Goal: Information Seeking & Learning: Learn about a topic

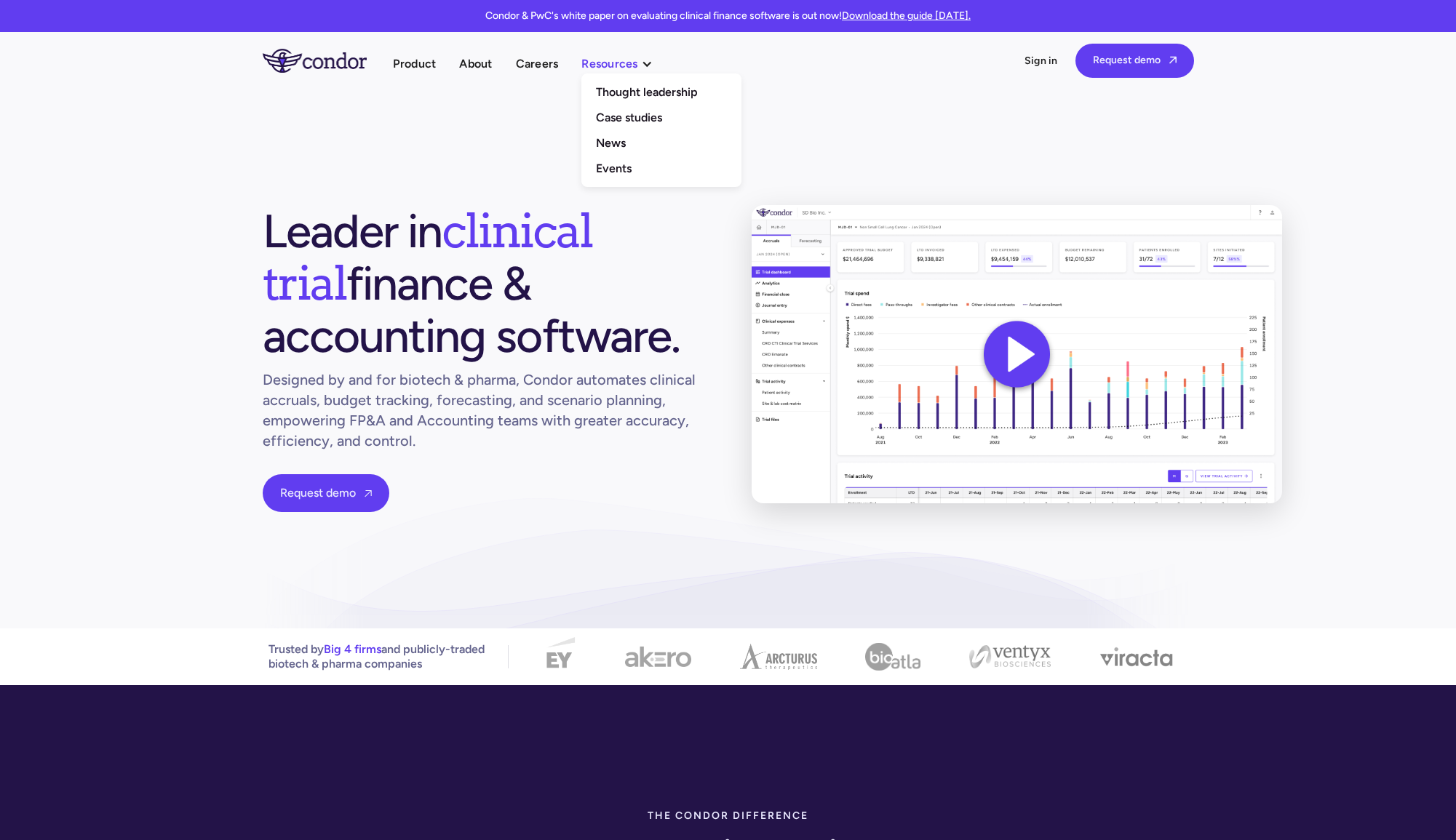
click at [611, 63] on div "Resources" at bounding box center [610, 63] width 56 height 20
click at [611, 65] on div "Resources" at bounding box center [610, 63] width 56 height 20
click at [615, 90] on link "Thought leadership" at bounding box center [661, 92] width 160 height 26
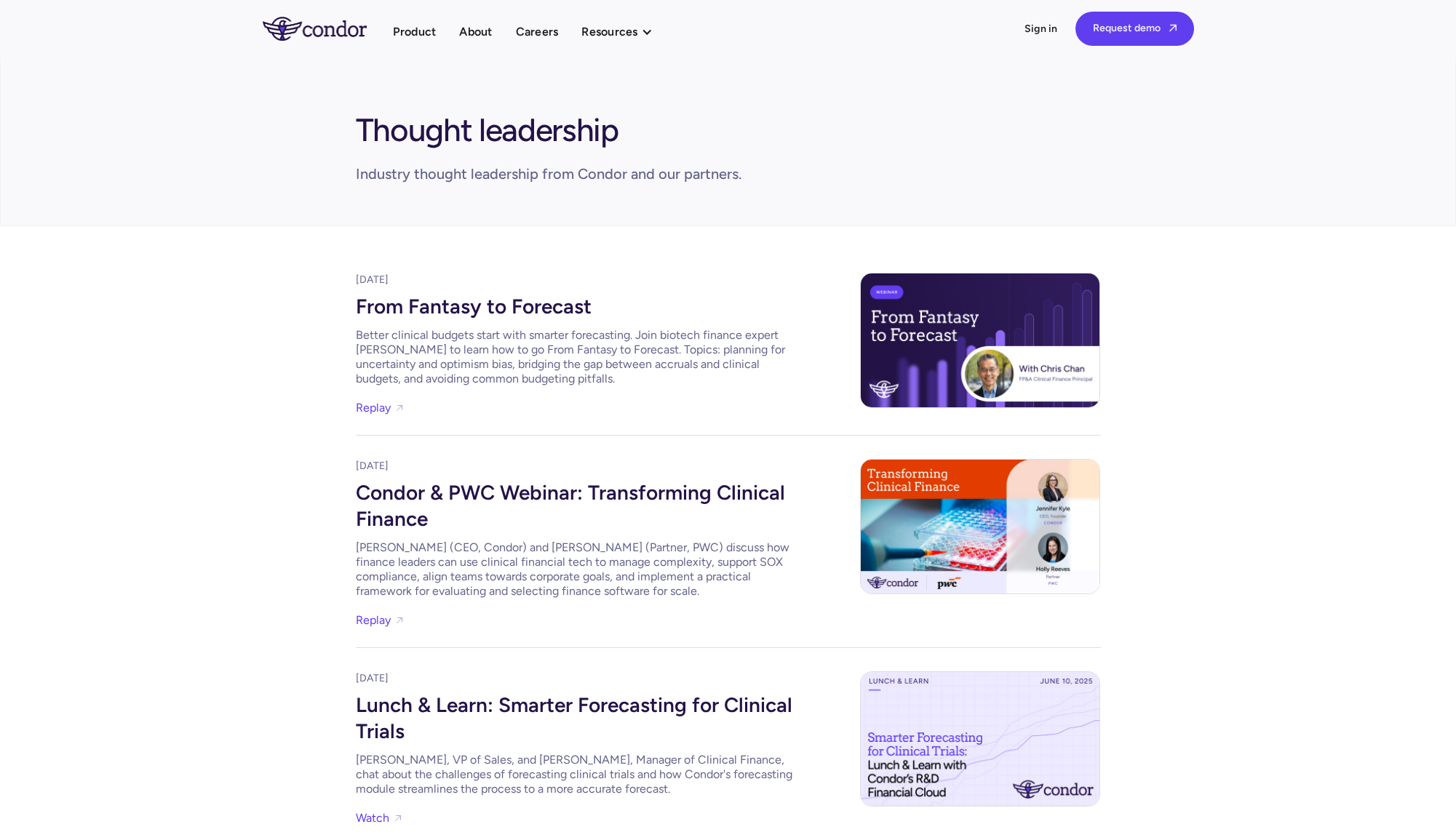
click at [497, 297] on div "From Fantasy to Forecast" at bounding box center [574, 304] width 436 height 35
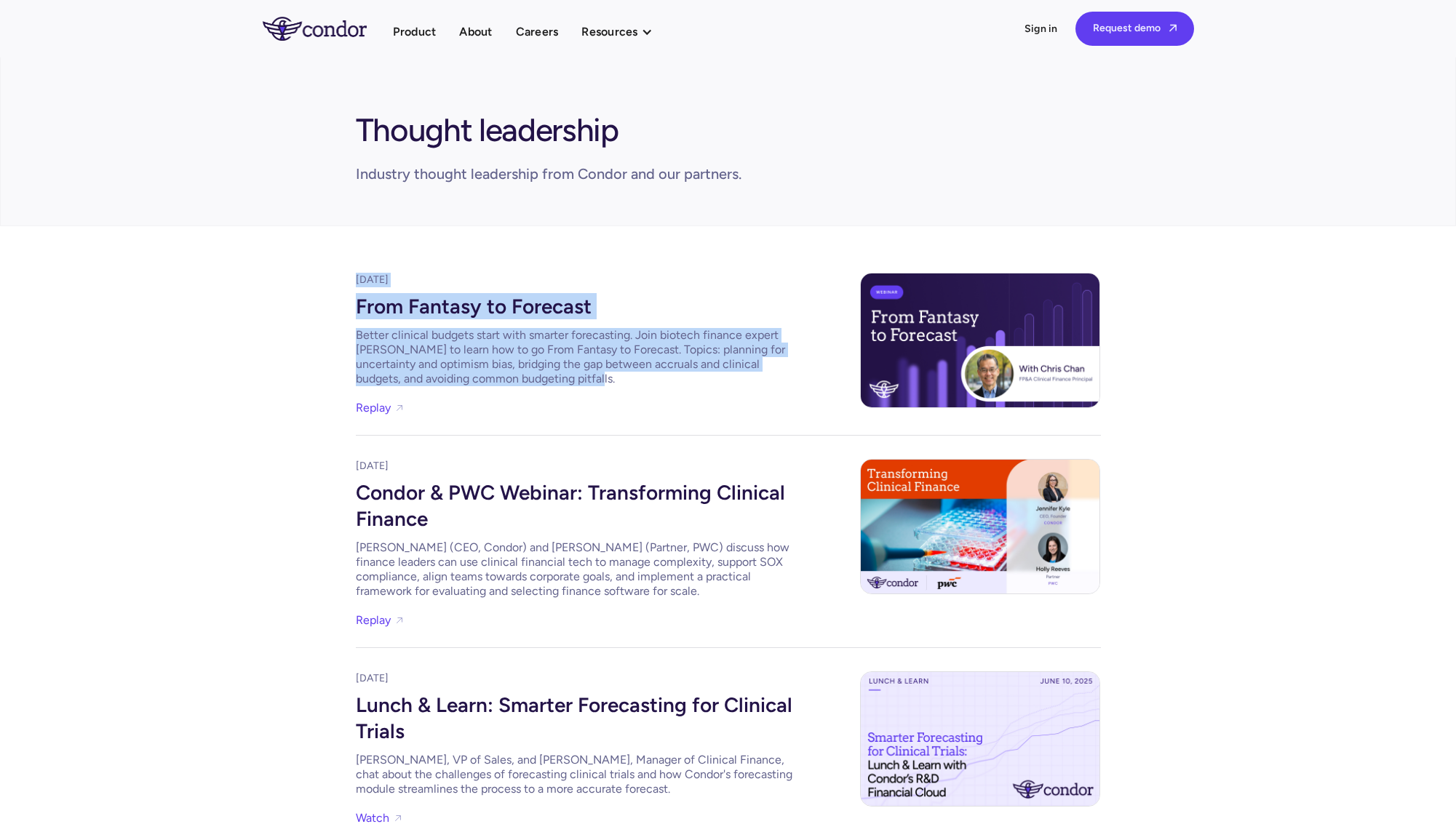
drag, startPoint x: 350, startPoint y: 276, endPoint x: 705, endPoint y: 402, distance: 376.7
click at [705, 402] on div "August 8, 2025 From Fantasy to Forecast Better clinical budgets start with smar…" at bounding box center [728, 769] width 1456 height 1085
copy div "August 8, 2025 From Fantasy to Forecast Better clinical budgets start with smar…"
click at [504, 324] on link "From Fantasy to Forecast Better clinical budgets start with smarter forecasting…" at bounding box center [574, 337] width 436 height 99
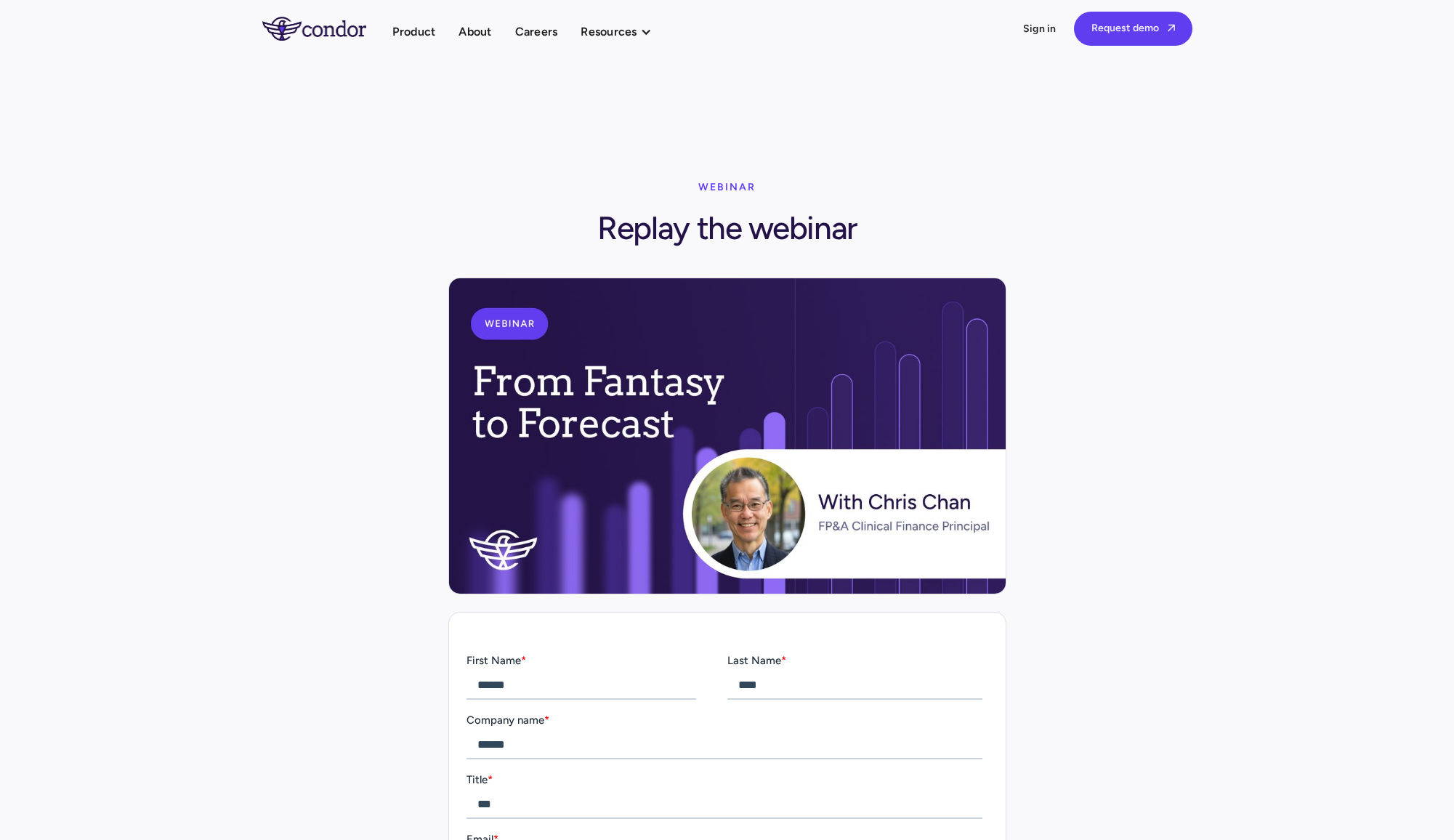
click at [320, 37] on img "home" at bounding box center [314, 29] width 104 height 24
